Goal: Task Accomplishment & Management: Manage account settings

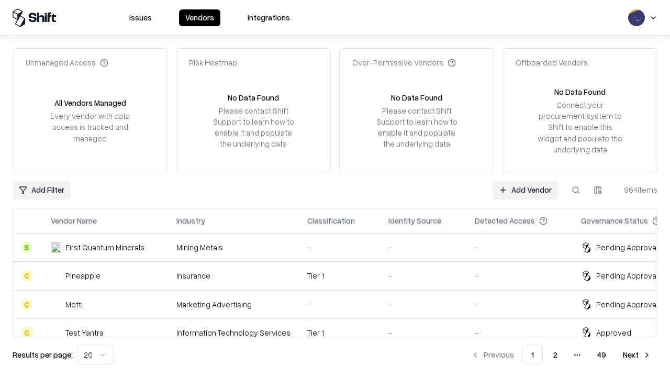
click at [525, 189] on link "Add Vendor" at bounding box center [524, 189] width 65 height 19
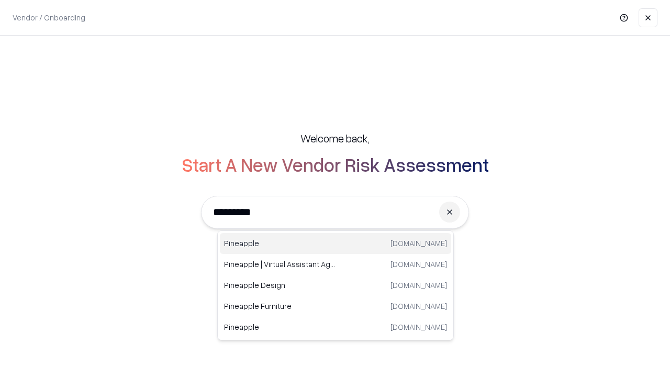
click at [335, 243] on div "Pineapple [DOMAIN_NAME]" at bounding box center [335, 243] width 231 height 21
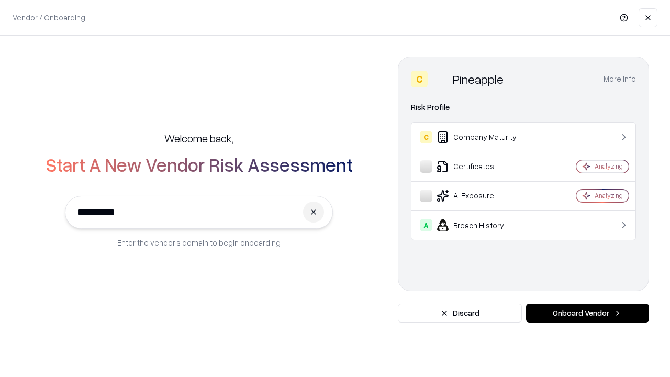
type input "*********"
click at [587, 313] on button "Onboard Vendor" at bounding box center [587, 312] width 123 height 19
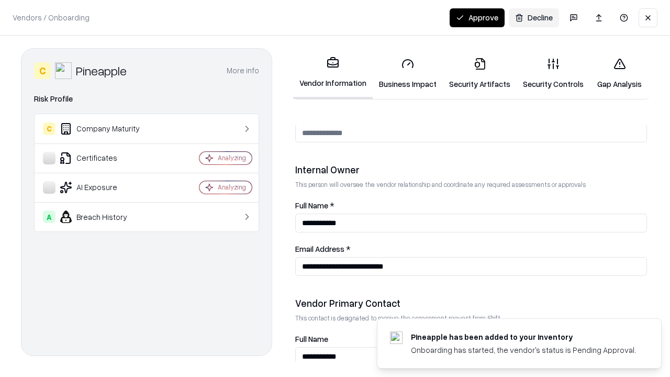
scroll to position [542, 0]
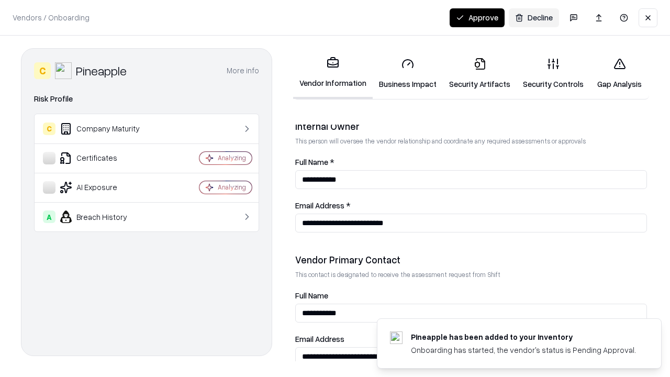
click at [479, 73] on link "Security Artifacts" at bounding box center [480, 73] width 74 height 49
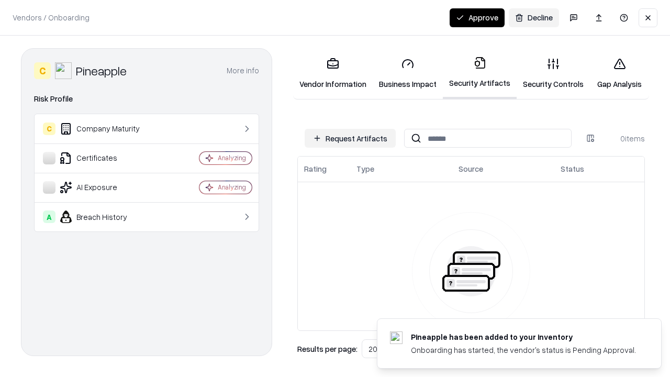
click at [350, 138] on button "Request Artifacts" at bounding box center [349, 138] width 91 height 19
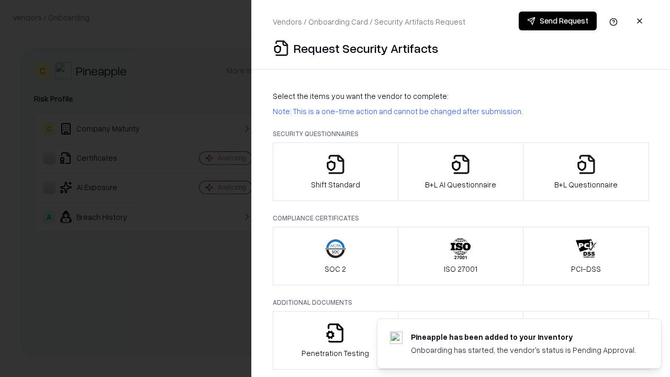
click at [585, 172] on icon "button" at bounding box center [585, 164] width 21 height 21
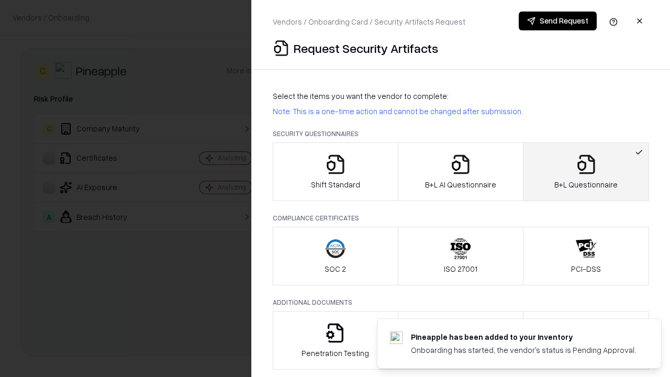
click at [460, 172] on icon "button" at bounding box center [460, 164] width 21 height 21
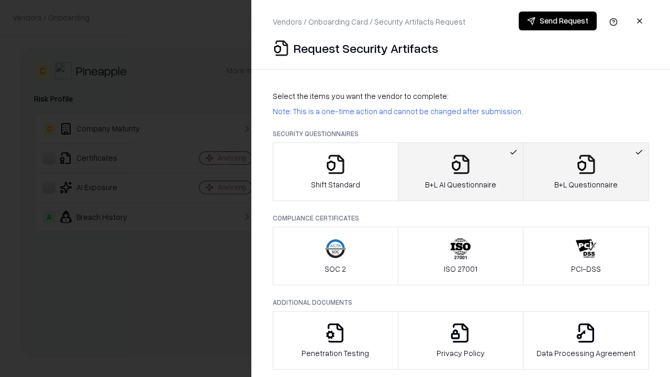
click at [557, 21] on button "Send Request" at bounding box center [557, 21] width 78 height 19
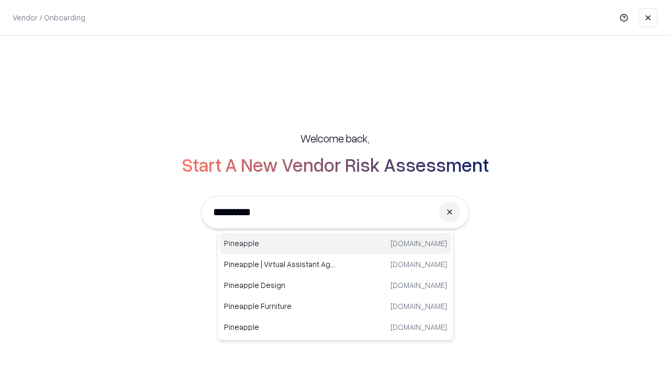
click at [335, 243] on div "Pineapple [DOMAIN_NAME]" at bounding box center [335, 243] width 231 height 21
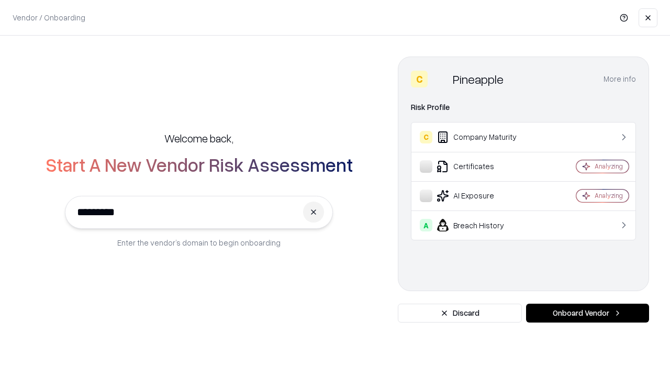
type input "*********"
click at [587, 313] on button "Onboard Vendor" at bounding box center [587, 312] width 123 height 19
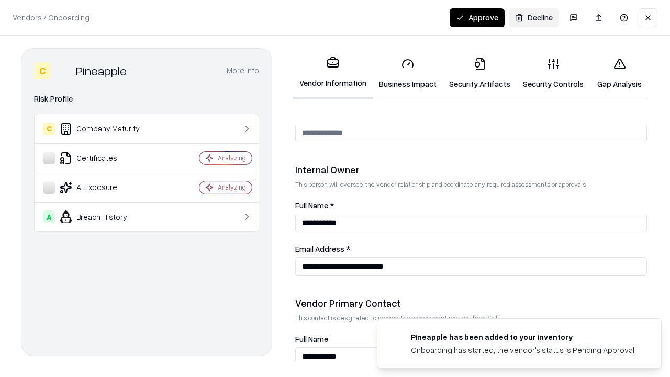
scroll to position [542, 0]
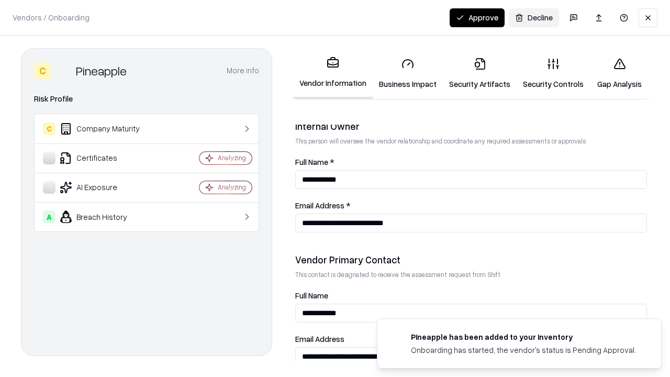
click at [477, 17] on button "Approve" at bounding box center [476, 17] width 55 height 19
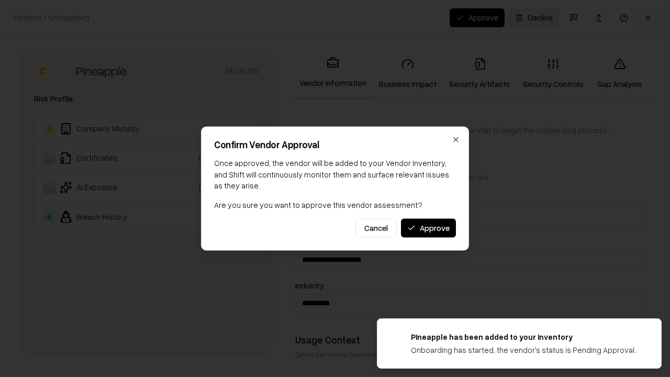
click at [428, 228] on button "Approve" at bounding box center [428, 227] width 55 height 19
